Goal: Task Accomplishment & Management: Use online tool/utility

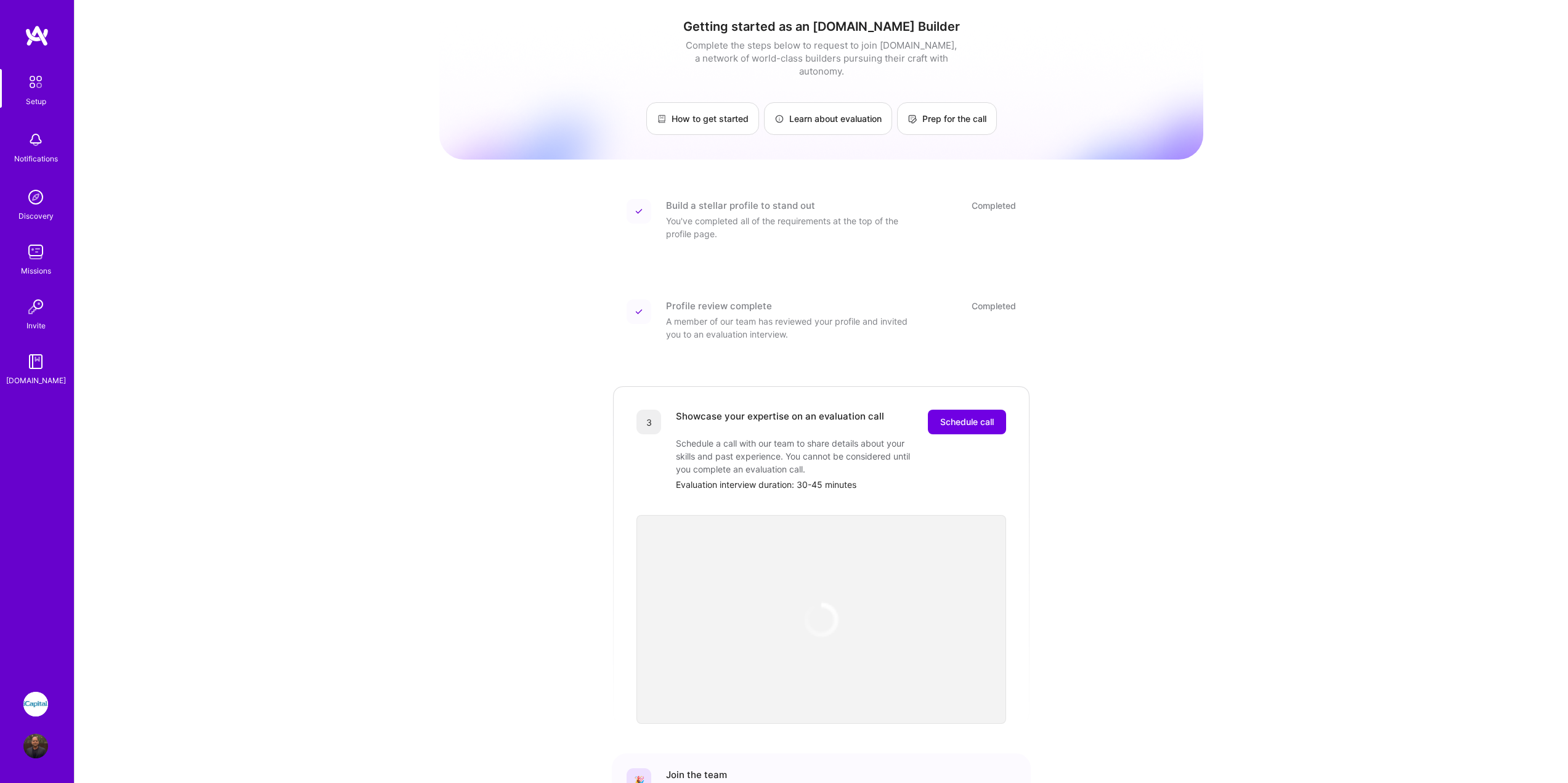
click at [38, 702] on img at bounding box center [35, 704] width 25 height 25
